Goal: Communication & Community: Answer question/provide support

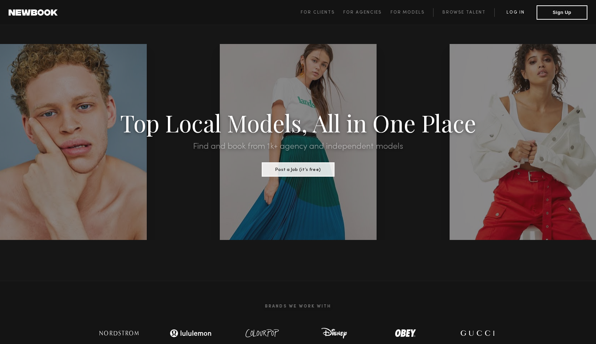
click at [520, 15] on link "Log in" at bounding box center [515, 12] width 42 height 9
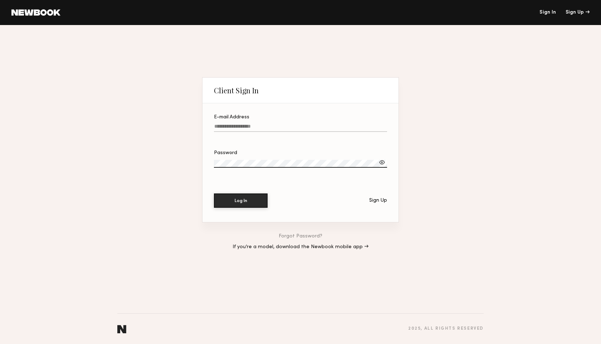
type input "**********"
click at [246, 205] on button "Log In" at bounding box center [241, 200] width 54 height 14
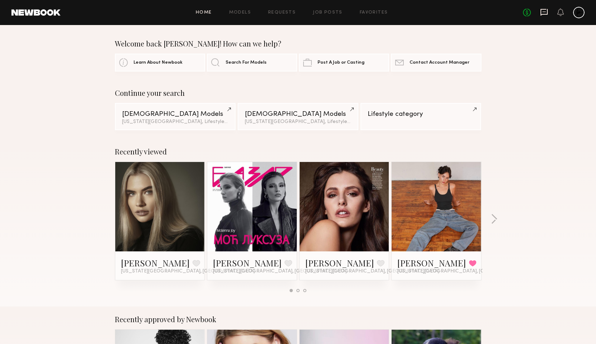
click at [542, 16] on icon at bounding box center [544, 12] width 8 height 8
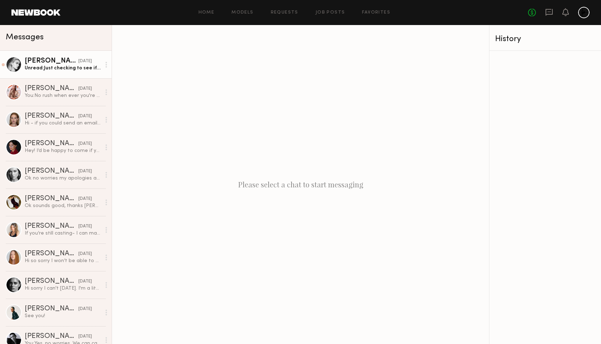
click at [60, 65] on div "Unread: Just checking to see if it would be possible to do later in the day, ar…" at bounding box center [63, 68] width 76 height 7
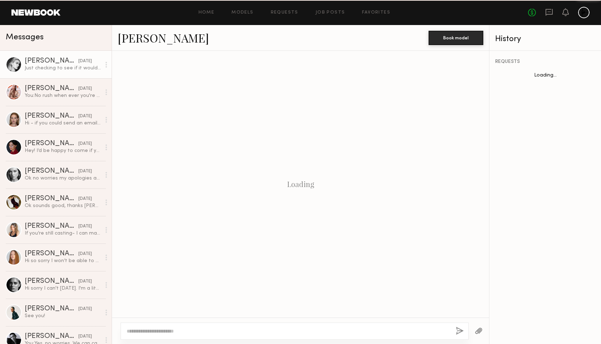
scroll to position [250, 0]
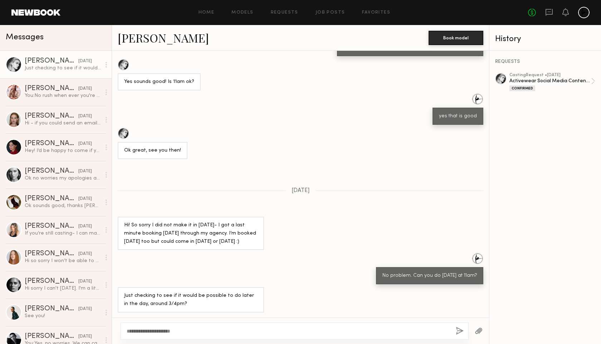
type textarea "**********"
click at [459, 332] on button "button" at bounding box center [460, 331] width 8 height 9
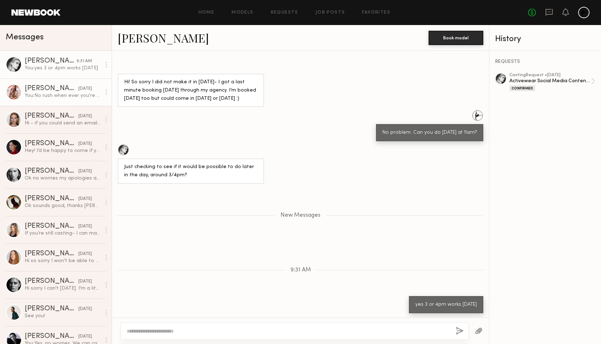
click at [54, 95] on div "You: No rush when ever you're available I wiud like to have you come in person …" at bounding box center [63, 95] width 76 height 7
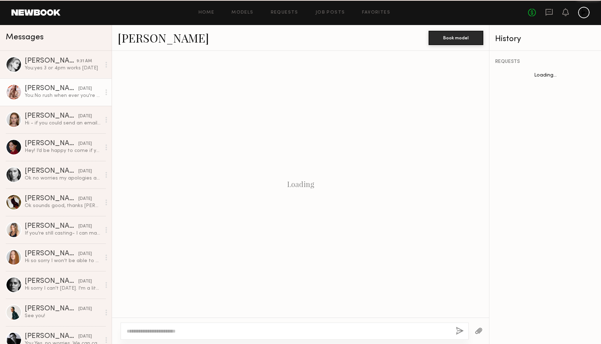
scroll to position [263, 0]
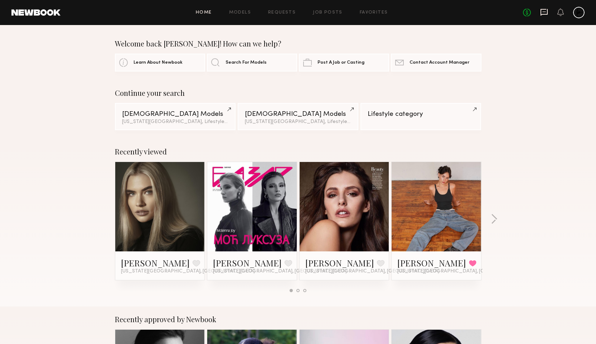
click at [544, 14] on icon at bounding box center [543, 12] width 7 height 7
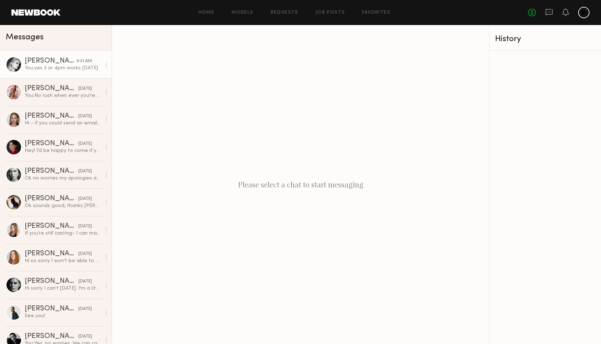
click at [54, 72] on link "Claire V. 9:31 AM You: yes 3 or 4pm works today" at bounding box center [56, 65] width 112 height 28
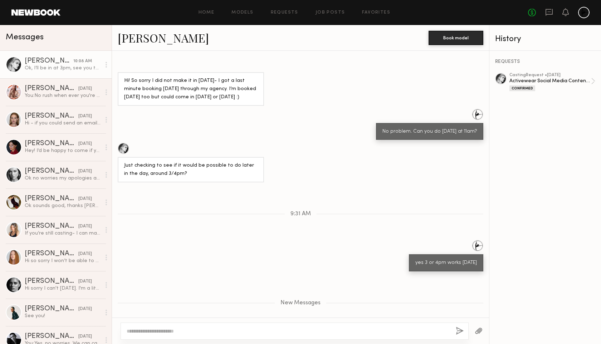
scroll to position [338, 0]
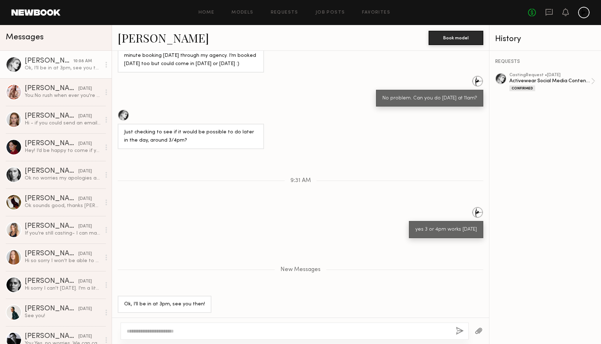
click at [147, 333] on textarea at bounding box center [288, 331] width 323 height 7
type textarea "**********"
click at [460, 331] on button "button" at bounding box center [460, 331] width 8 height 9
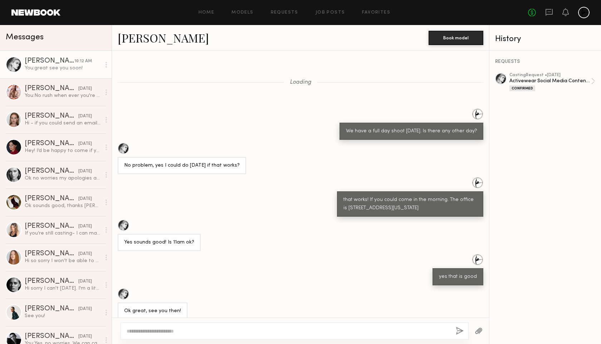
scroll to position [582, 0]
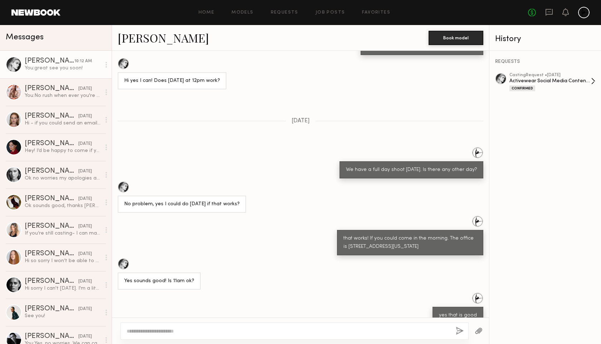
click at [527, 84] on div "casting Request • 09/03/2024 Activewear Social Media Content Shoot Confirmed" at bounding box center [550, 82] width 82 height 18
